Goal: Information Seeking & Learning: Learn about a topic

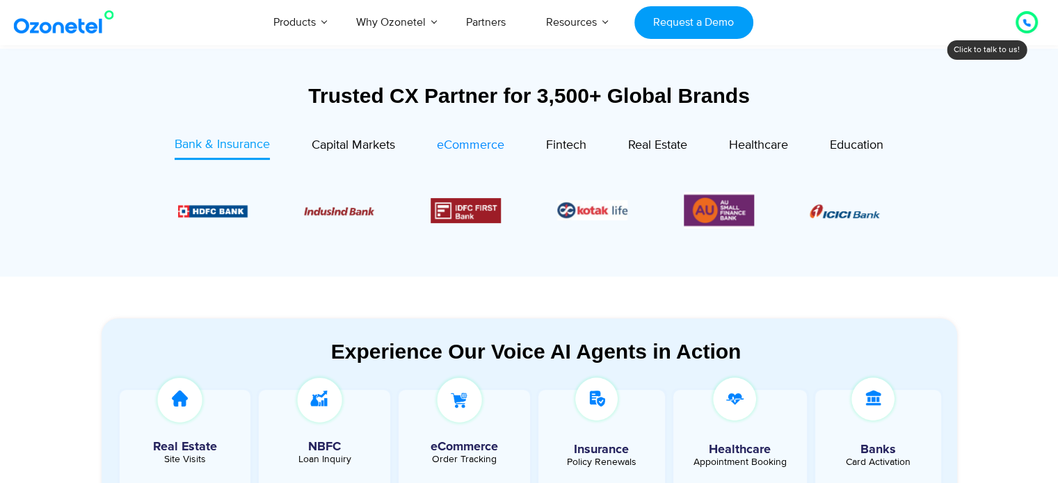
scroll to position [501, 0]
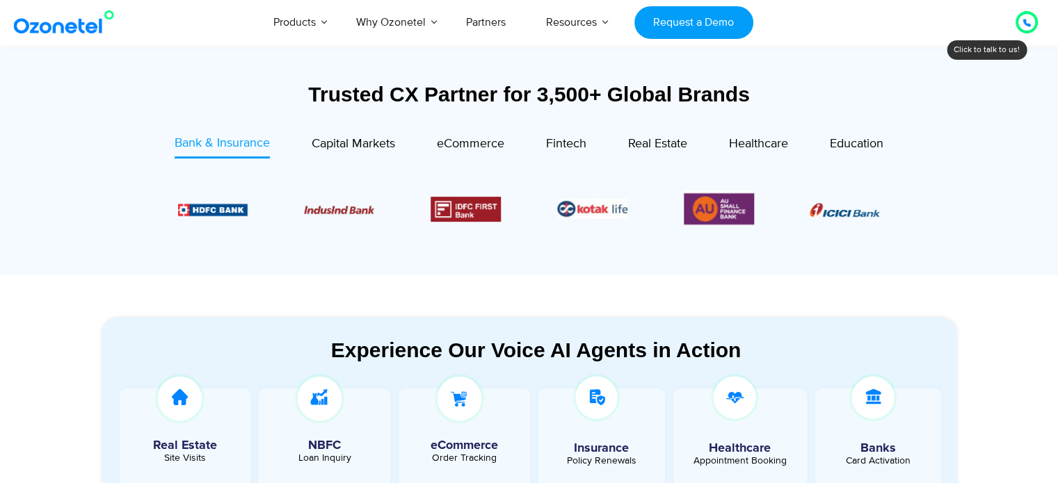
click at [502, 199] on div "Image Carousel" at bounding box center [529, 209] width 703 height 37
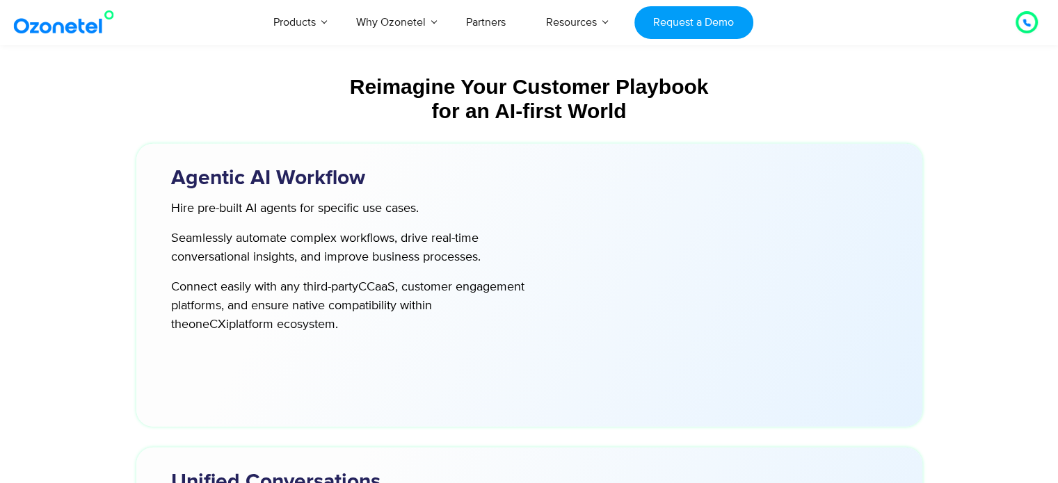
scroll to position [3519, 0]
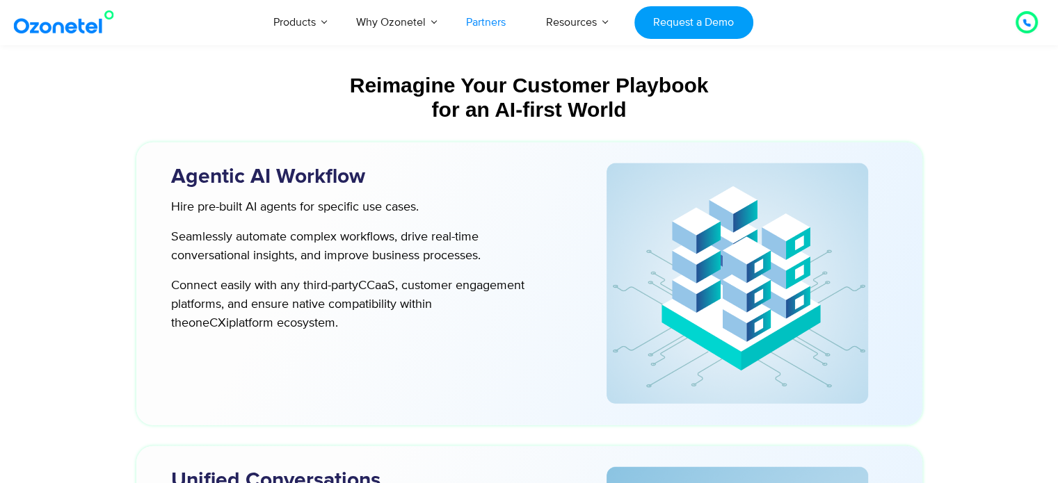
click at [474, 17] on link "Partners" at bounding box center [486, 22] width 80 height 46
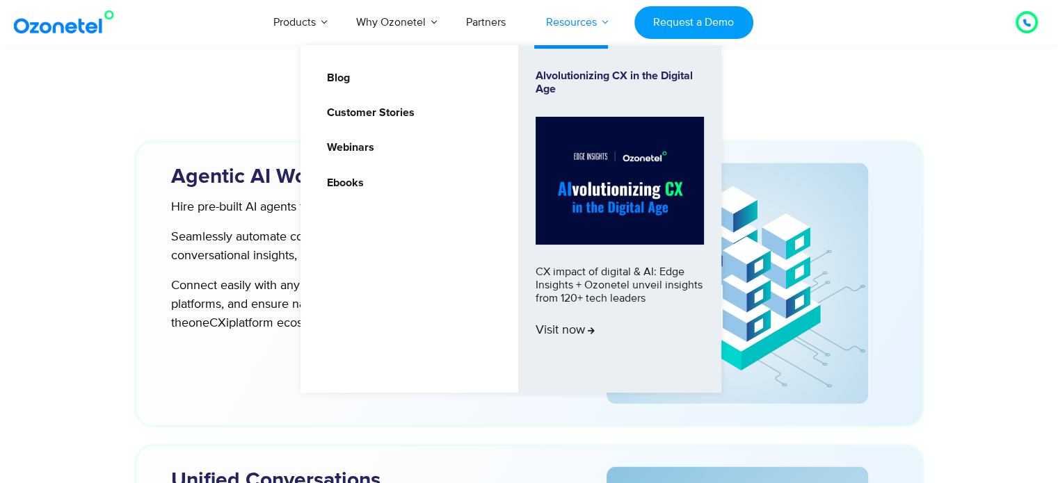
click at [584, 16] on link "Resources" at bounding box center [571, 22] width 91 height 46
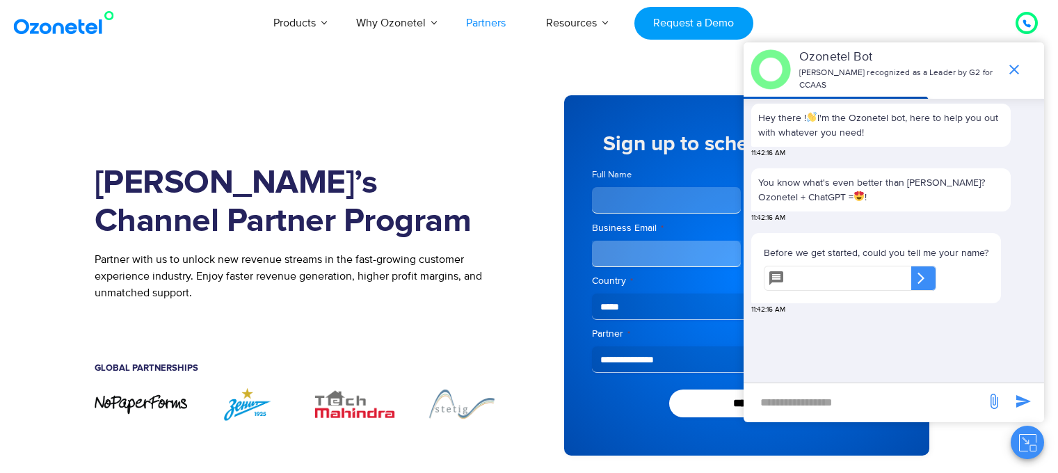
click at [359, 110] on link "Webinars" at bounding box center [330, 101] width 58 height 17
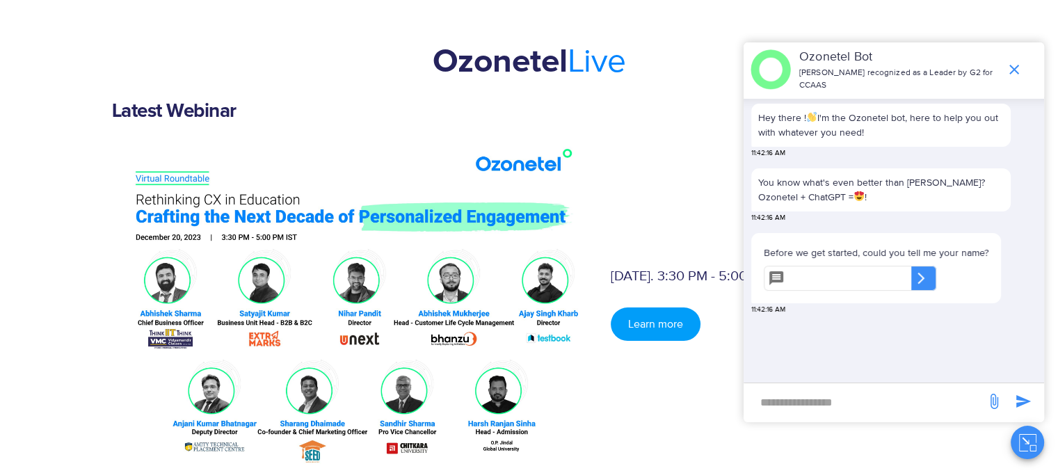
scroll to position [100, 0]
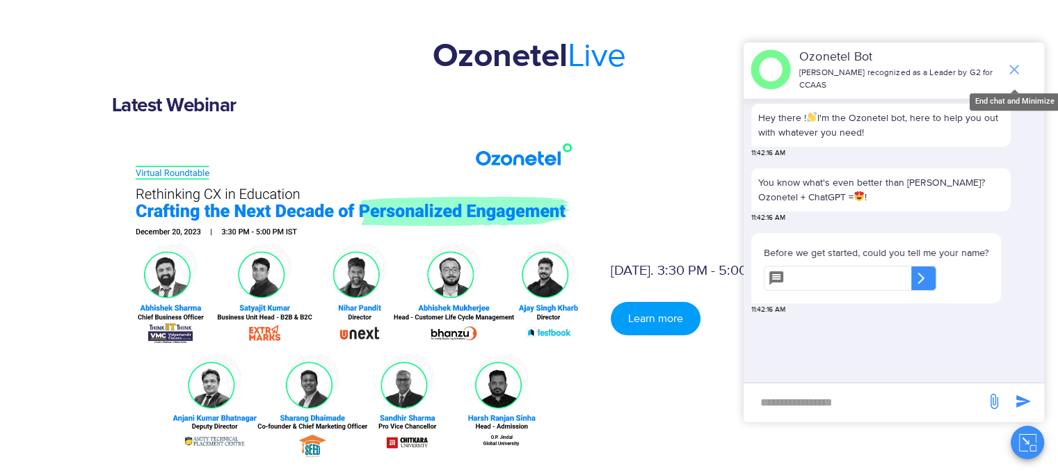
click at [1011, 69] on icon "end chat or minimize" at bounding box center [1014, 69] width 17 height 17
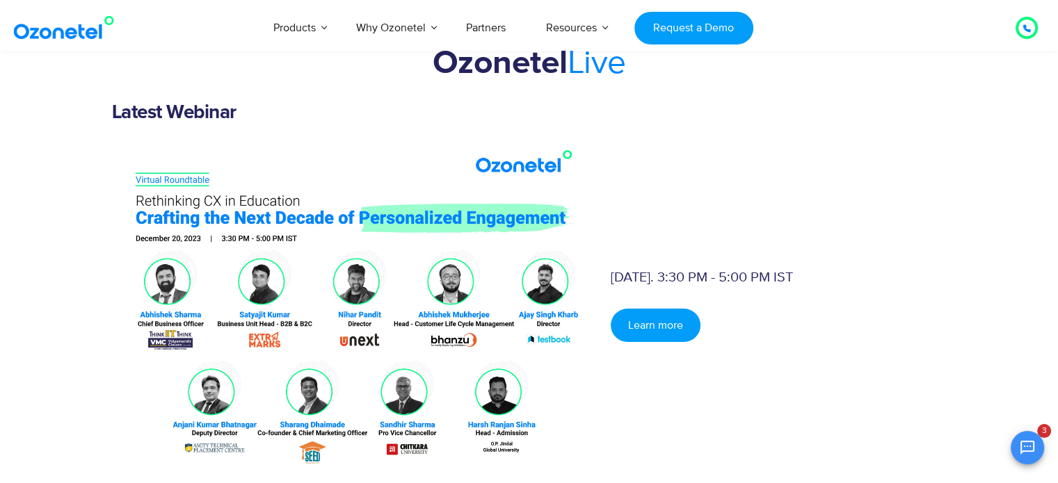
scroll to position [114, 0]
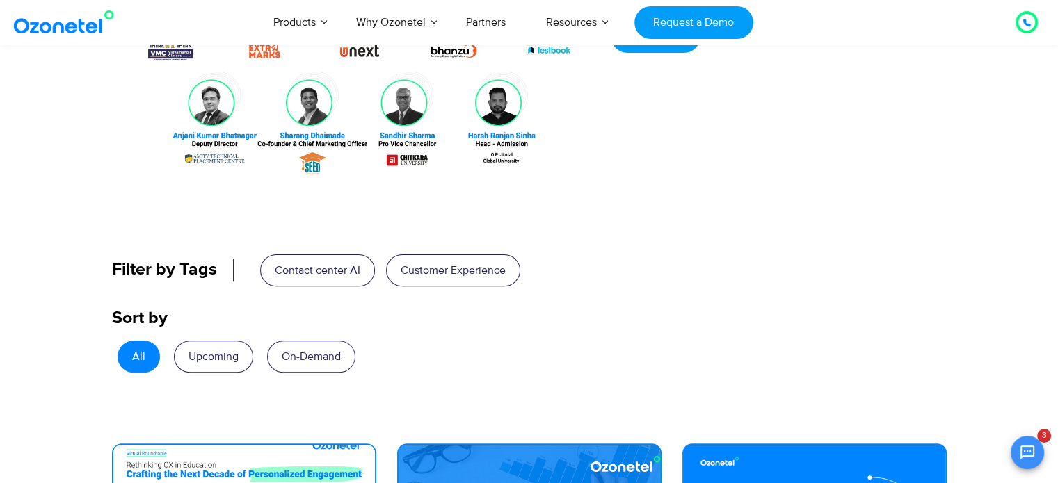
scroll to position [384, 0]
